Goal: Task Accomplishment & Management: Use online tool/utility

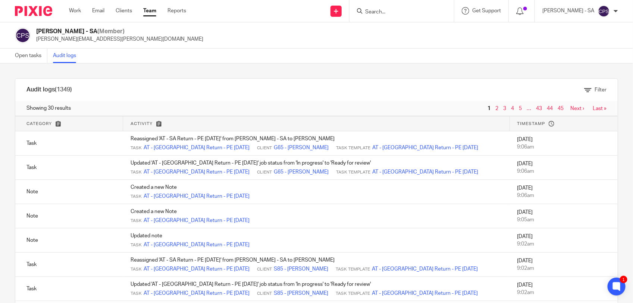
scroll to position [25, 0]
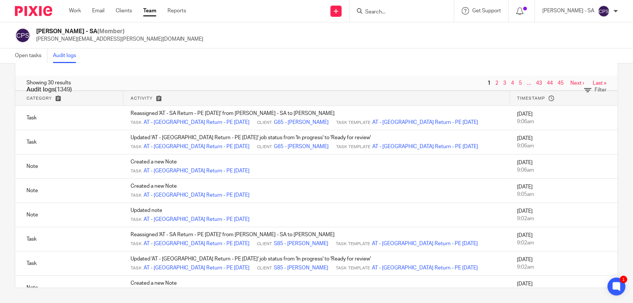
click at [388, 12] on input "Search" at bounding box center [397, 12] width 67 height 7
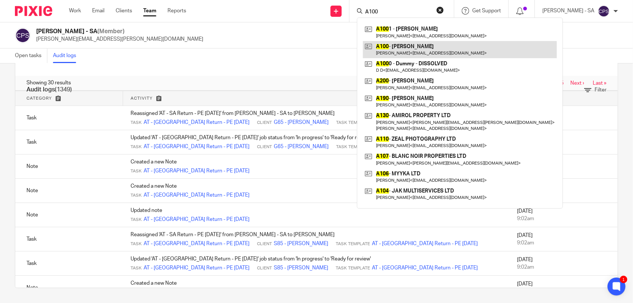
type input "A100"
click at [422, 47] on link at bounding box center [460, 49] width 194 height 17
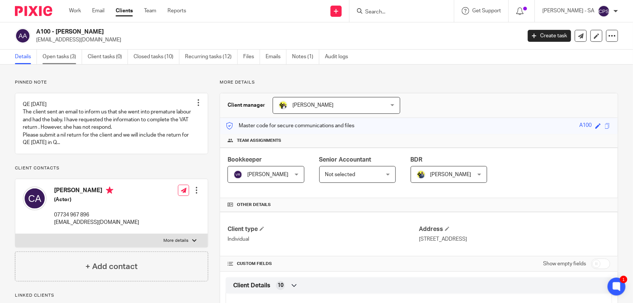
click at [68, 62] on link "Open tasks (3)" at bounding box center [63, 57] width 40 height 15
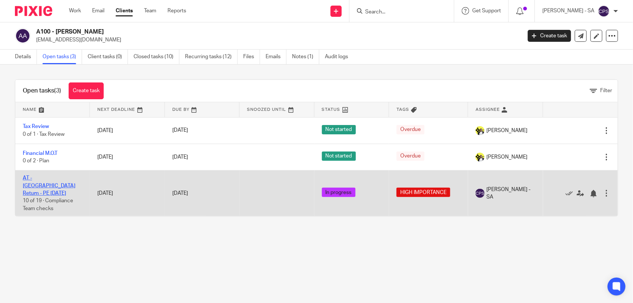
click at [36, 178] on link "AT - [GEOGRAPHIC_DATA] Return - PE [DATE]" at bounding box center [49, 185] width 53 height 21
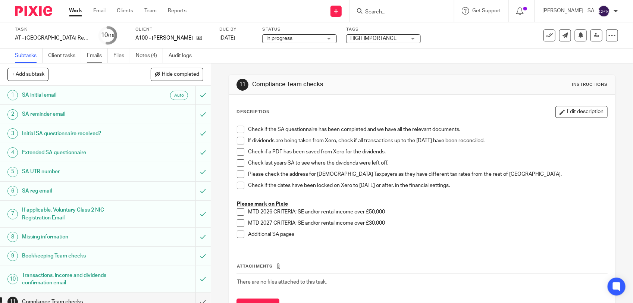
click at [94, 59] on link "Emails" at bounding box center [97, 55] width 21 height 15
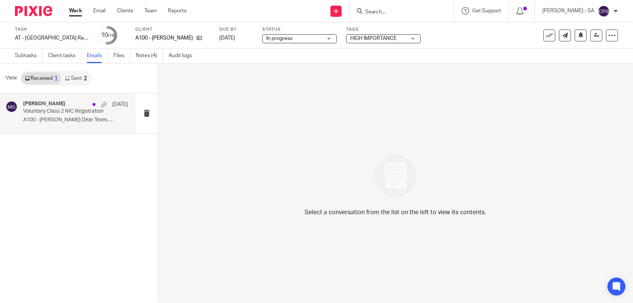
click at [94, 124] on div "[PERSON_NAME] [DATE] Voluntary Class 2 NIC Registration A100 - [PERSON_NAME] De…" at bounding box center [75, 113] width 105 height 25
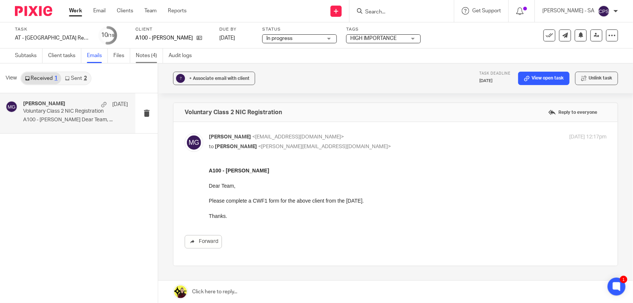
click at [144, 61] on link "Notes (4)" at bounding box center [149, 55] width 27 height 15
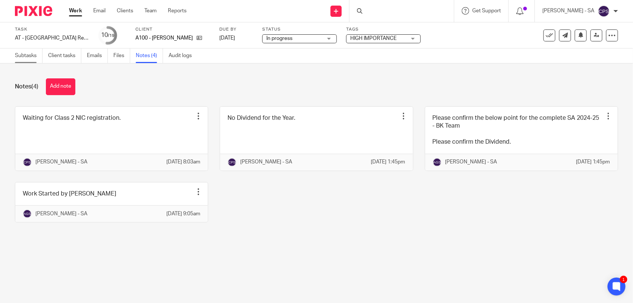
click at [23, 58] on link "Subtasks" at bounding box center [29, 55] width 28 height 15
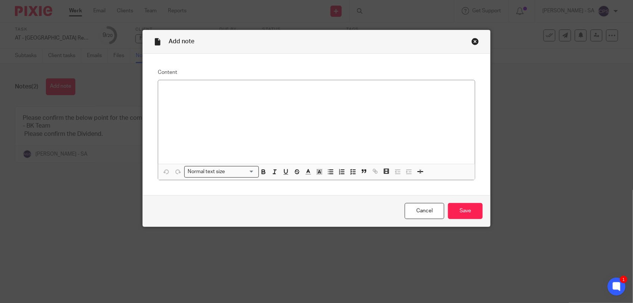
click at [472, 43] on div "Close this dialog window" at bounding box center [475, 41] width 7 height 7
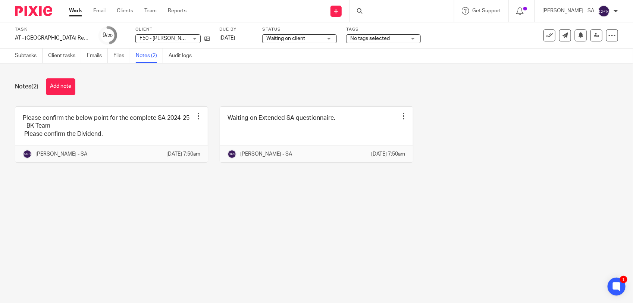
drag, startPoint x: 57, startPoint y: 85, endPoint x: 65, endPoint y: 100, distance: 17.0
click at [57, 85] on button "Add note" at bounding box center [60, 86] width 29 height 17
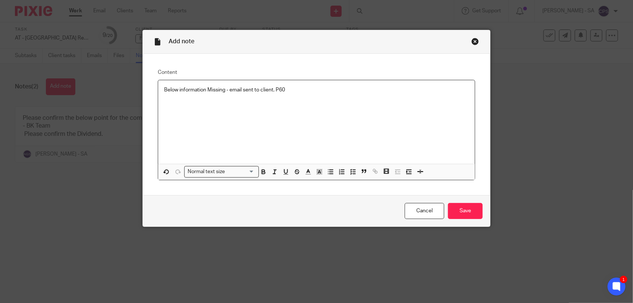
click at [274, 89] on p "Below information Missing - email sent to client. P60" at bounding box center [316, 89] width 305 height 7
click at [353, 172] on line "button" at bounding box center [354, 172] width 2 height 0
click at [465, 208] on input "Save" at bounding box center [465, 211] width 35 height 16
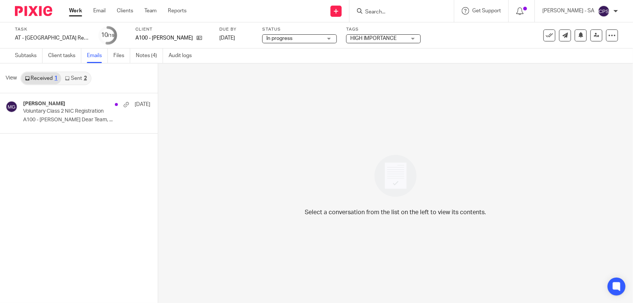
click at [76, 76] on link "Sent 2" at bounding box center [75, 78] width 29 height 12
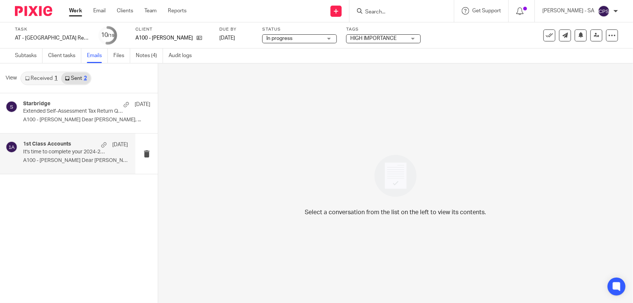
click at [65, 161] on p "A100 - CLARE-HOPE ASHITEY Dear Clare-Hope, ..." at bounding box center [75, 160] width 105 height 6
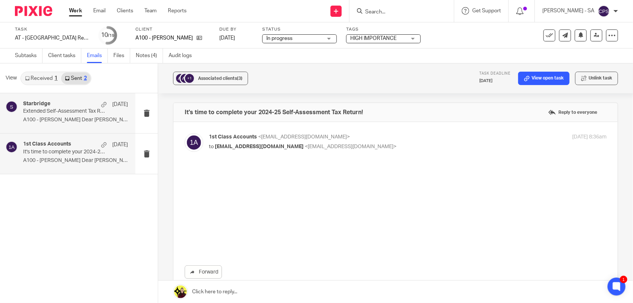
click at [51, 117] on p "A100 - CLARE-HOPE ASHITEY Dear Clare-Hope, ..." at bounding box center [75, 120] width 105 height 6
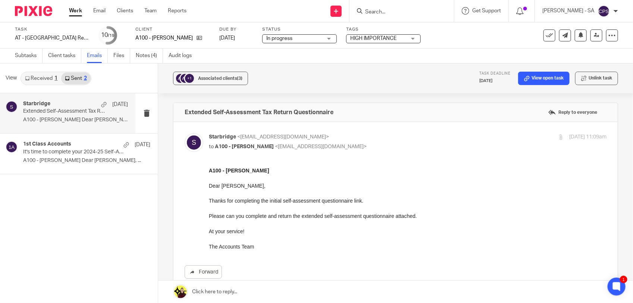
click at [44, 79] on link "Received 1" at bounding box center [41, 78] width 40 height 12
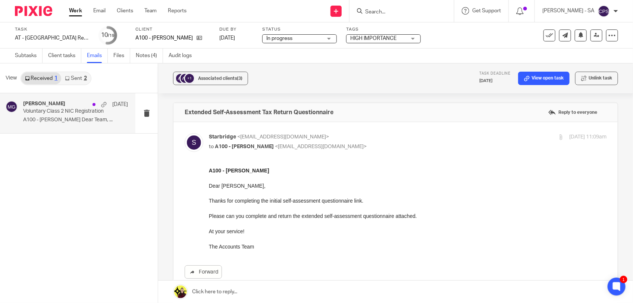
click at [73, 115] on div "Megan George 23 Sep Voluntary Class 2 NIC Registration A100 - CLARE-HOPE ASHITE…" at bounding box center [75, 113] width 105 height 25
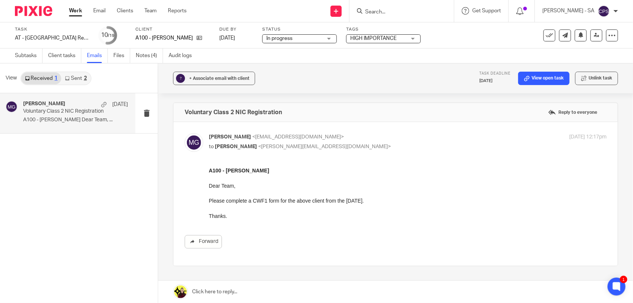
drag, startPoint x: 210, startPoint y: 198, endPoint x: 375, endPoint y: 197, distance: 164.5
click at [373, 197] on p "Please complete a CWF1 form for the above client from the [DATE]." at bounding box center [408, 200] width 398 height 7
drag, startPoint x: 389, startPoint y: 197, endPoint x: 203, endPoint y: 197, distance: 186.5
click at [209, 197] on html "A100 - [PERSON_NAME] Dear Team, Please complete a CWF1 form for the above clien…" at bounding box center [408, 192] width 398 height 53
drag, startPoint x: 203, startPoint y: 197, endPoint x: 280, endPoint y: 189, distance: 77.2
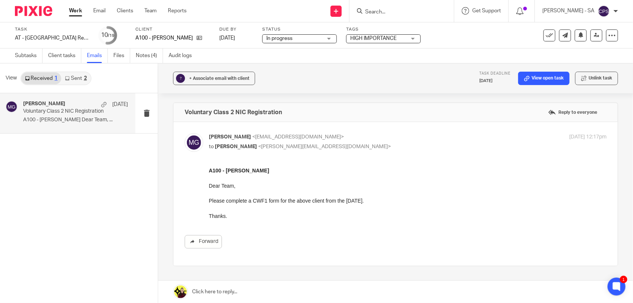
click at [280, 189] on p at bounding box center [408, 192] width 398 height 7
click at [75, 79] on link "Sent 2" at bounding box center [75, 78] width 29 height 12
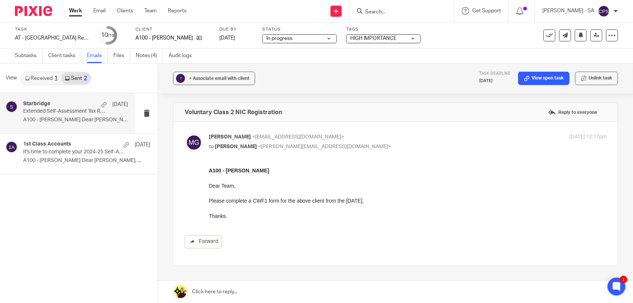
click at [70, 118] on p "A100 - CLARE-HOPE ASHITEY Dear Clare-Hope, ..." at bounding box center [75, 120] width 105 height 6
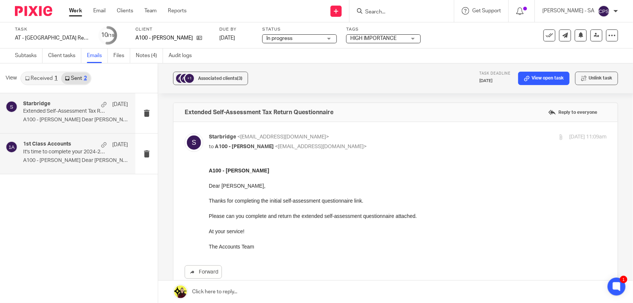
click at [78, 157] on p "A100 - CLARE-HOPE ASHITEY Dear Clare-Hope, ..." at bounding box center [75, 160] width 105 height 6
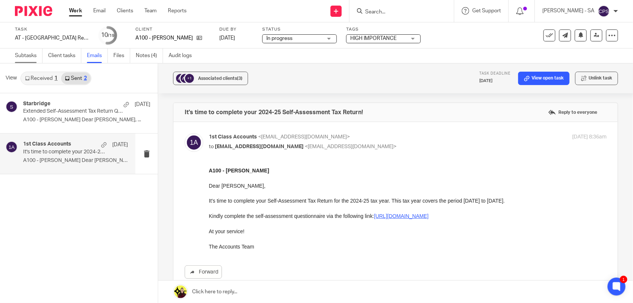
click at [19, 57] on link "Subtasks" at bounding box center [29, 55] width 28 height 15
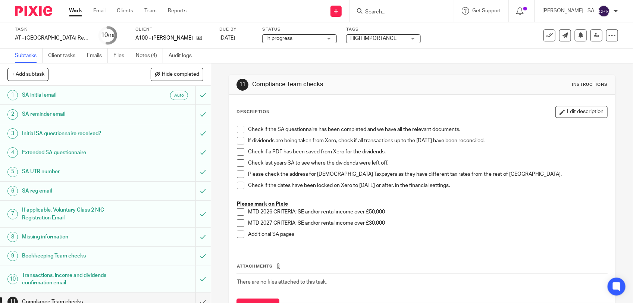
scroll to position [93, 0]
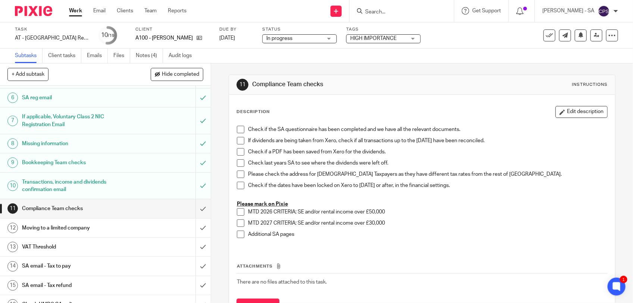
click at [131, 121] on div "If applicable, Voluntary Class 2 NIC Registration Email" at bounding box center [105, 120] width 166 height 19
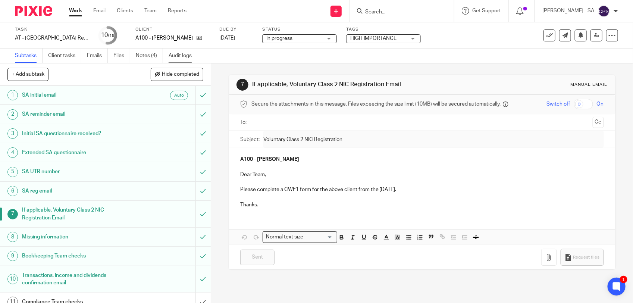
click at [186, 58] on link "Audit logs" at bounding box center [183, 55] width 29 height 15
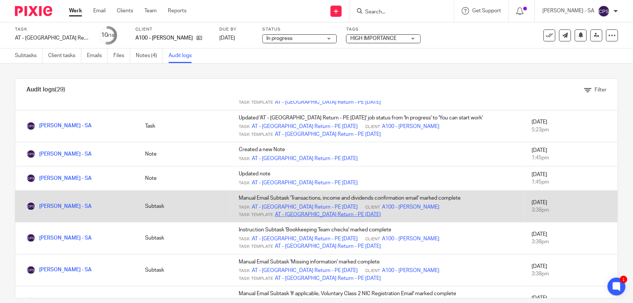
scroll to position [420, 0]
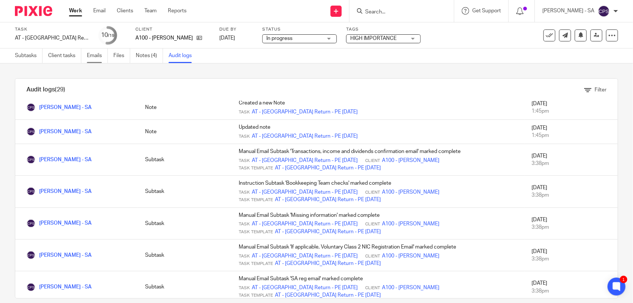
click at [94, 56] on link "Emails" at bounding box center [97, 55] width 21 height 15
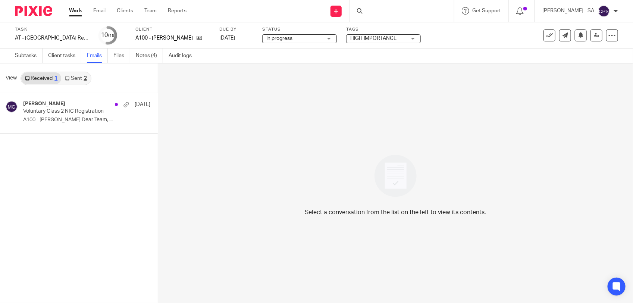
click at [60, 118] on p "A100 - [PERSON_NAME] Dear Team, ..." at bounding box center [86, 120] width 127 height 6
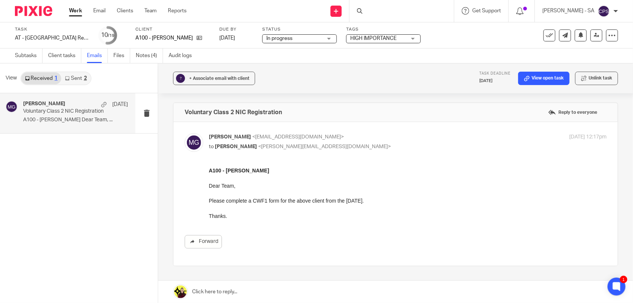
drag, startPoint x: 415, startPoint y: 337, endPoint x: 261, endPoint y: 201, distance: 205.6
click at [41, 110] on p "Voluntary Class 2 NIC Registration" at bounding box center [65, 111] width 84 height 6
drag, startPoint x: 209, startPoint y: 169, endPoint x: 377, endPoint y: 201, distance: 171.1
click at [377, 201] on div "A100 - [PERSON_NAME] Dear Team, Please complete a CWF1 form for the above clien…" at bounding box center [408, 192] width 398 height 53
drag, startPoint x: 377, startPoint y: 201, endPoint x: 411, endPoint y: 210, distance: 34.5
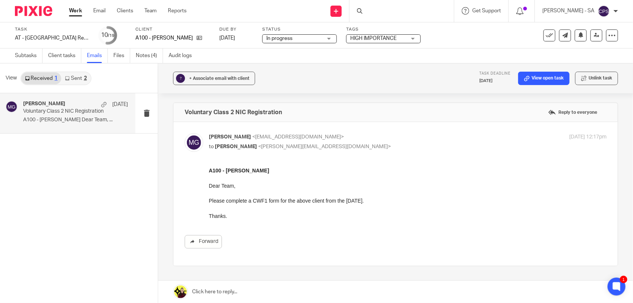
click at [413, 204] on p "Please complete a CWF1 form for the above client from the [DATE]." at bounding box center [408, 200] width 398 height 7
